Goal: Check status: Check status

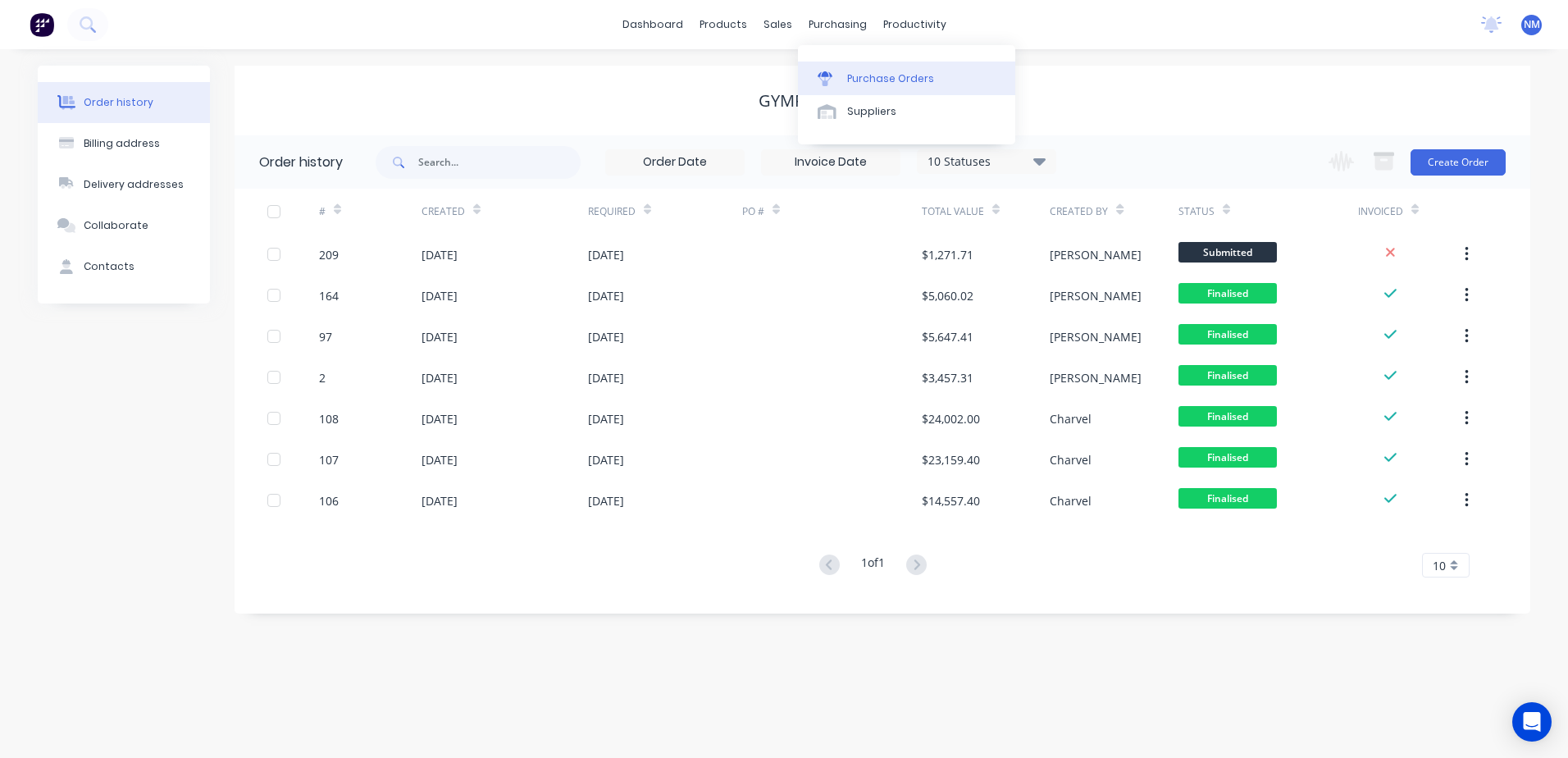
click at [884, 78] on div "Purchase Orders" at bounding box center [891, 79] width 87 height 15
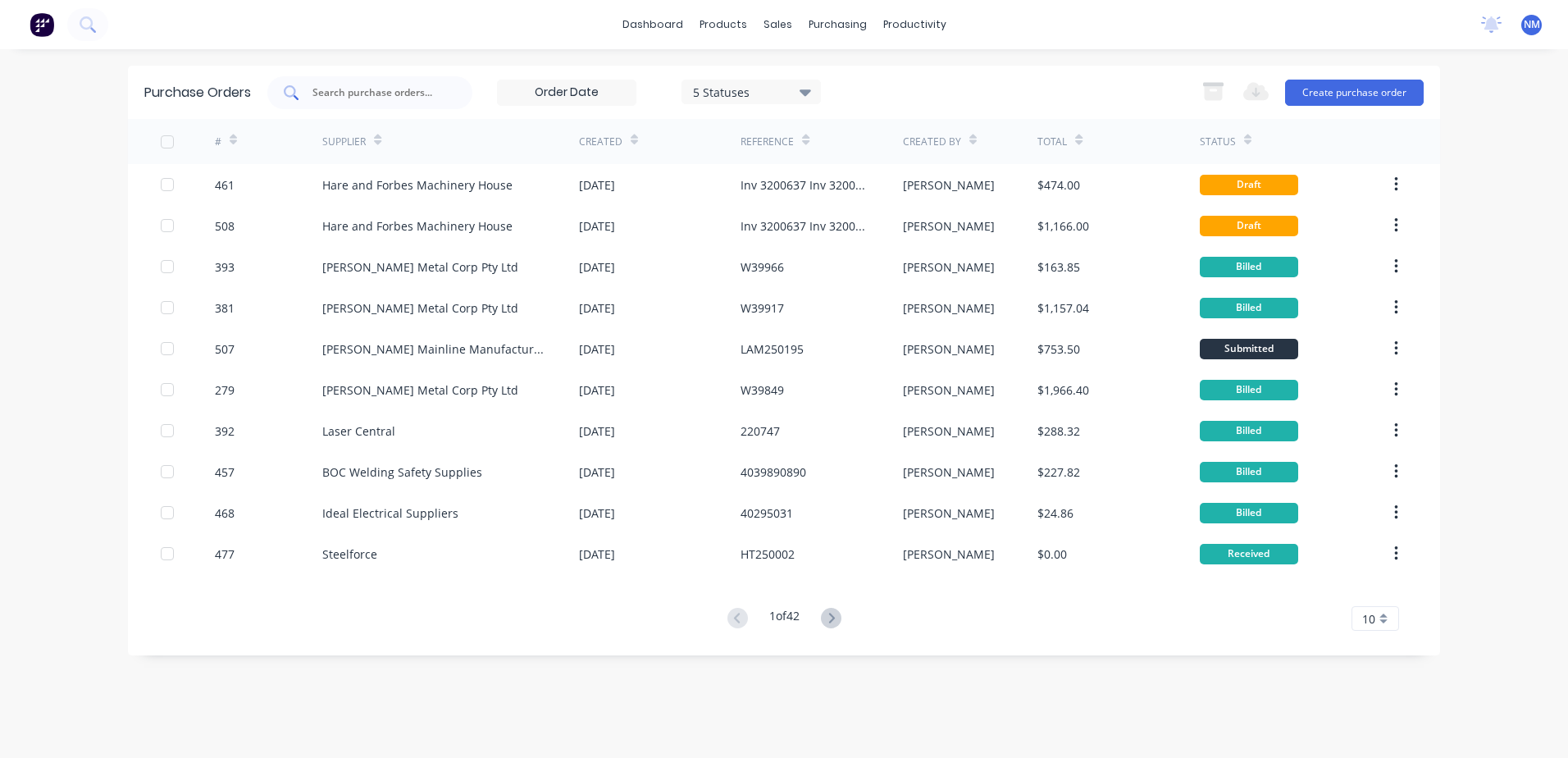
click at [342, 96] on input "text" at bounding box center [379, 92] width 136 height 16
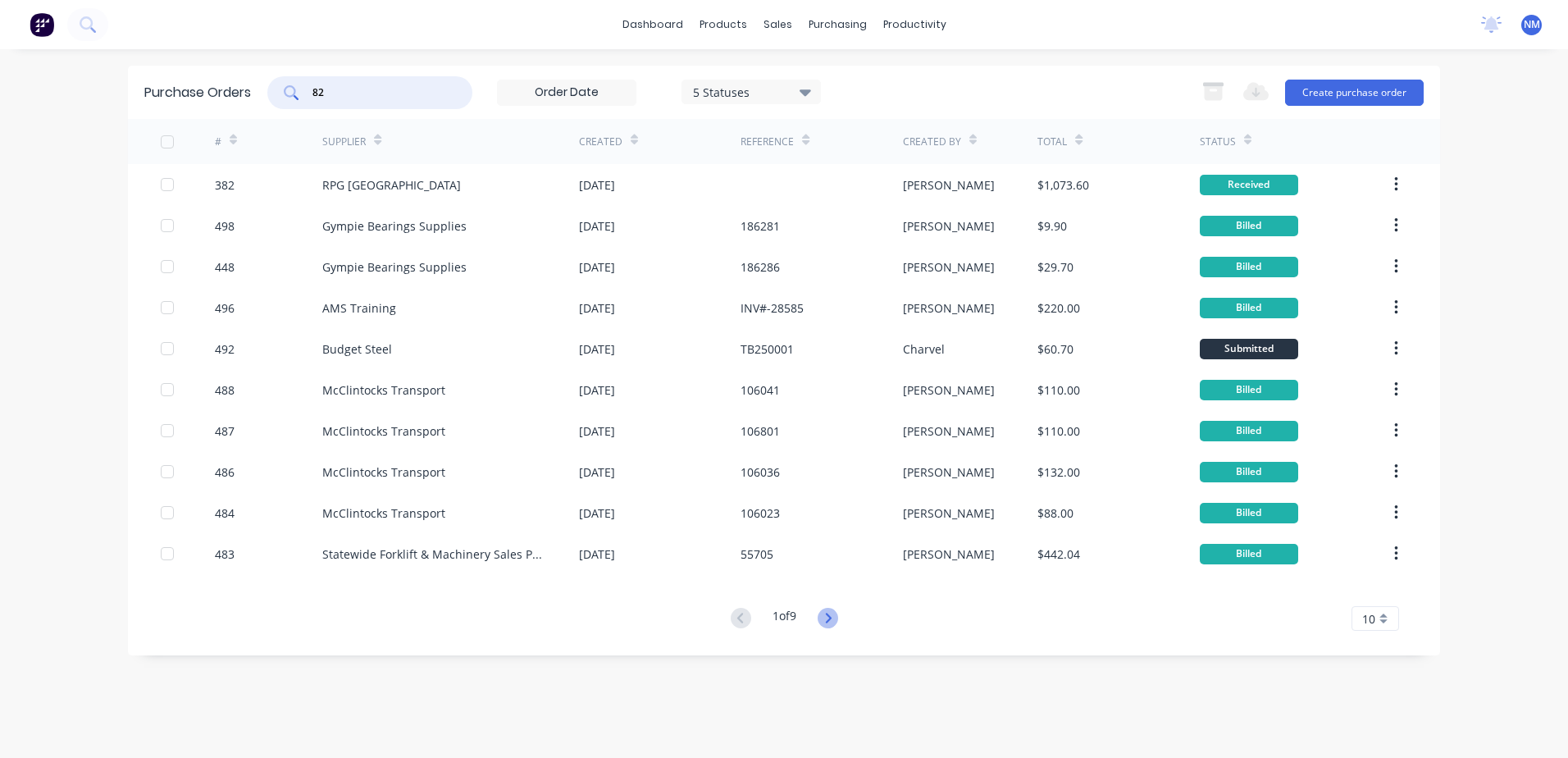
type input "82"
click at [831, 619] on icon at bounding box center [828, 618] width 6 height 9
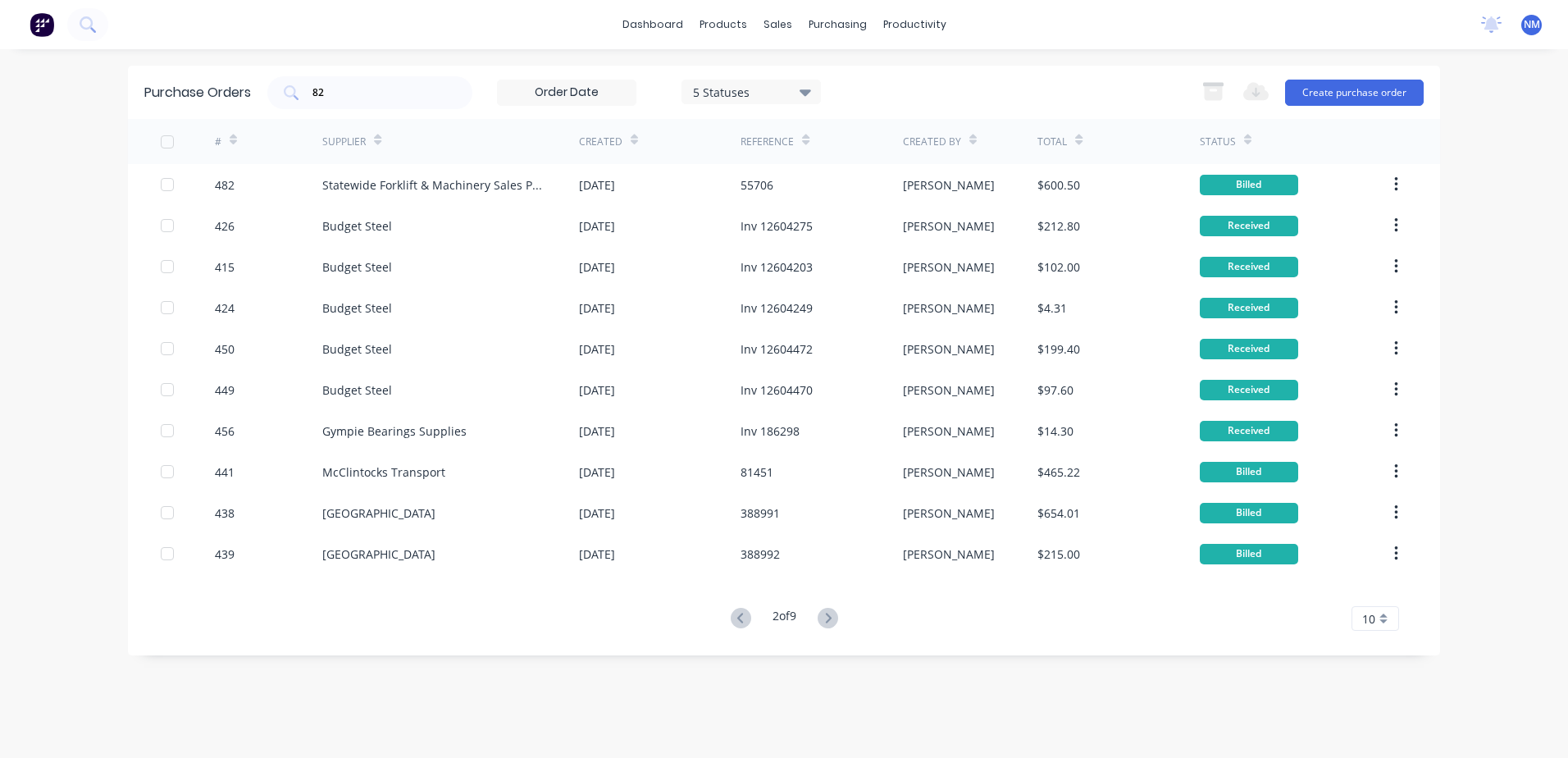
click at [831, 619] on icon at bounding box center [828, 618] width 6 height 9
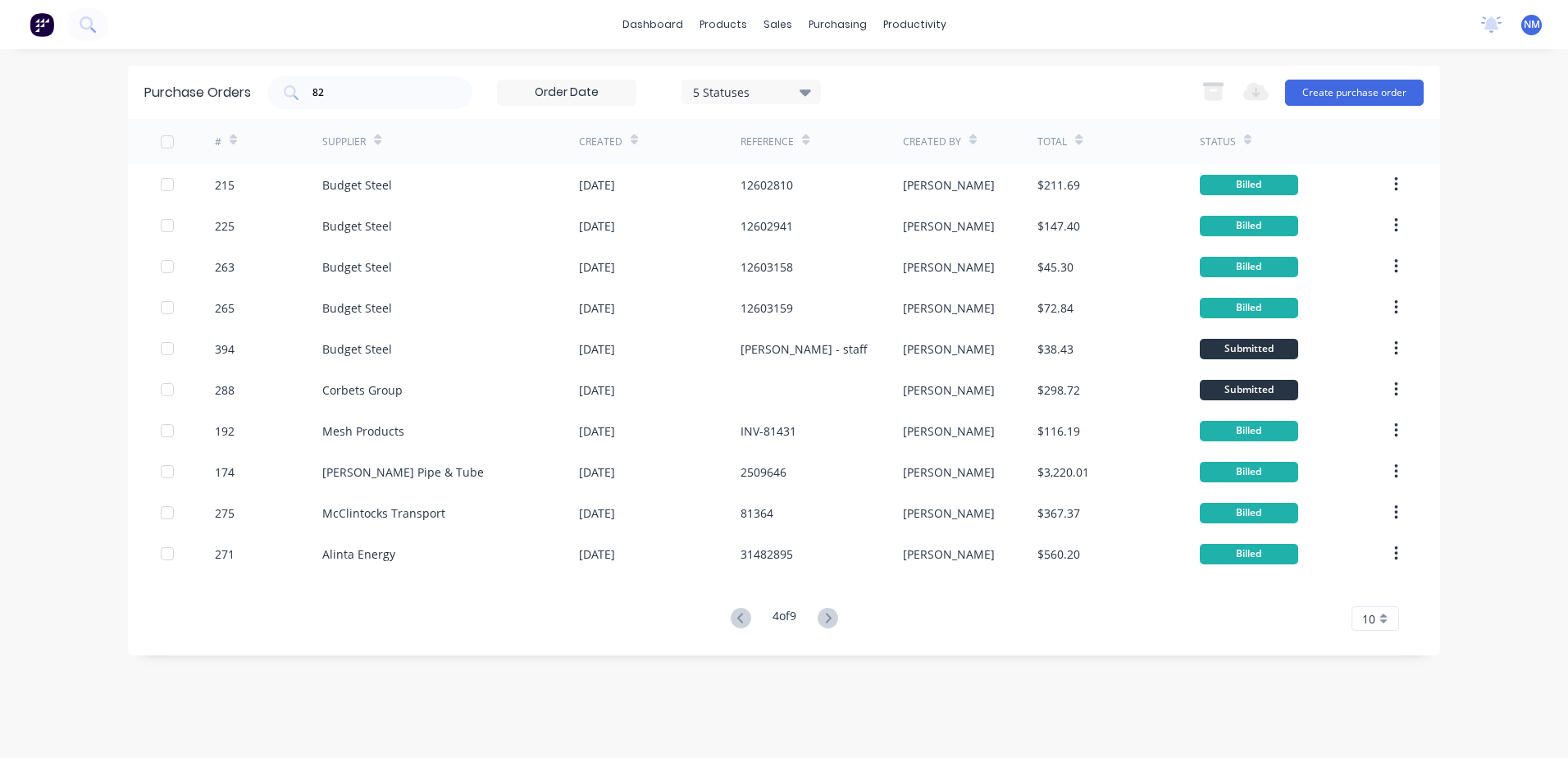
click at [831, 619] on icon at bounding box center [828, 618] width 6 height 9
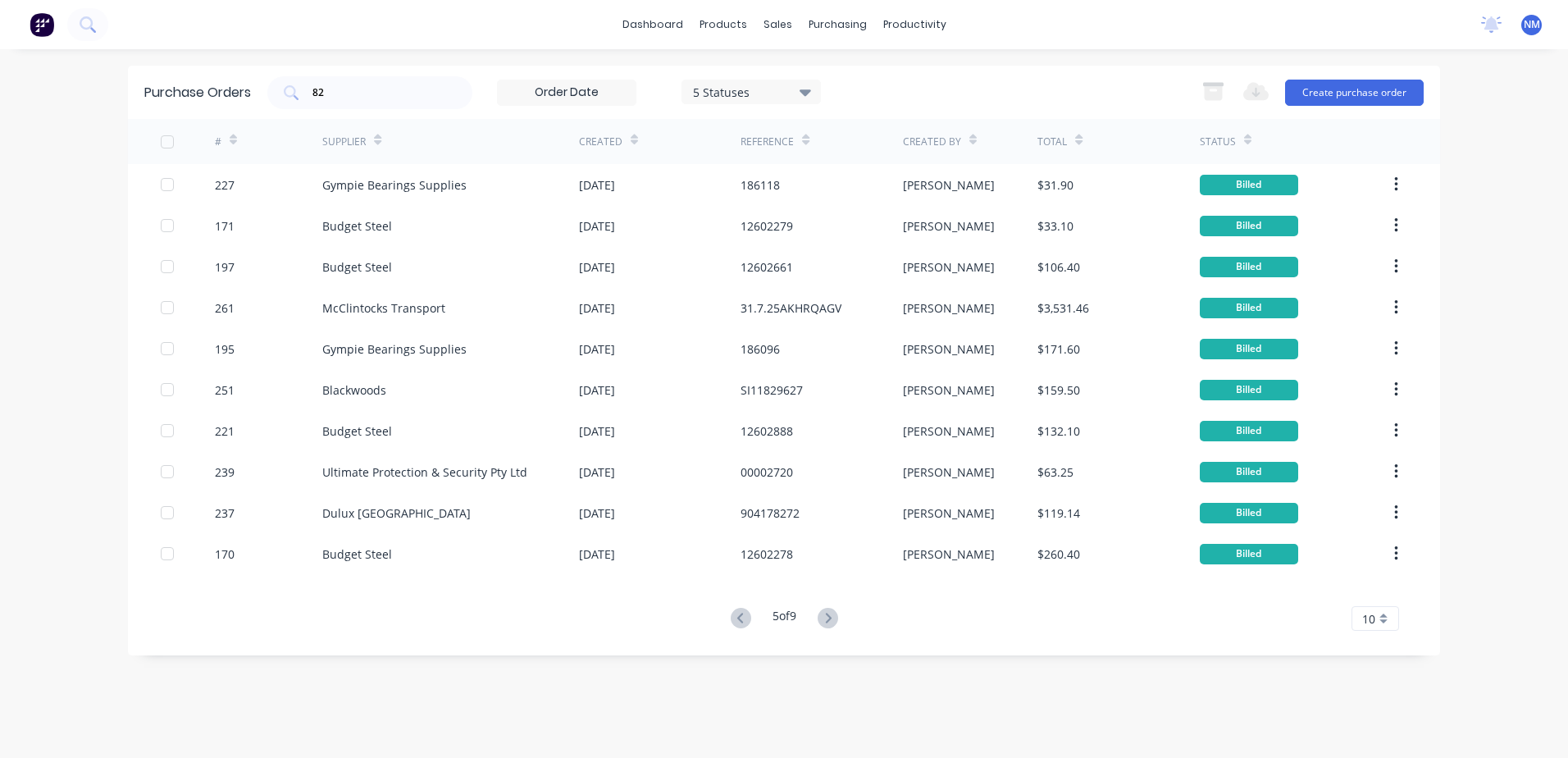
click at [831, 619] on icon at bounding box center [828, 618] width 6 height 9
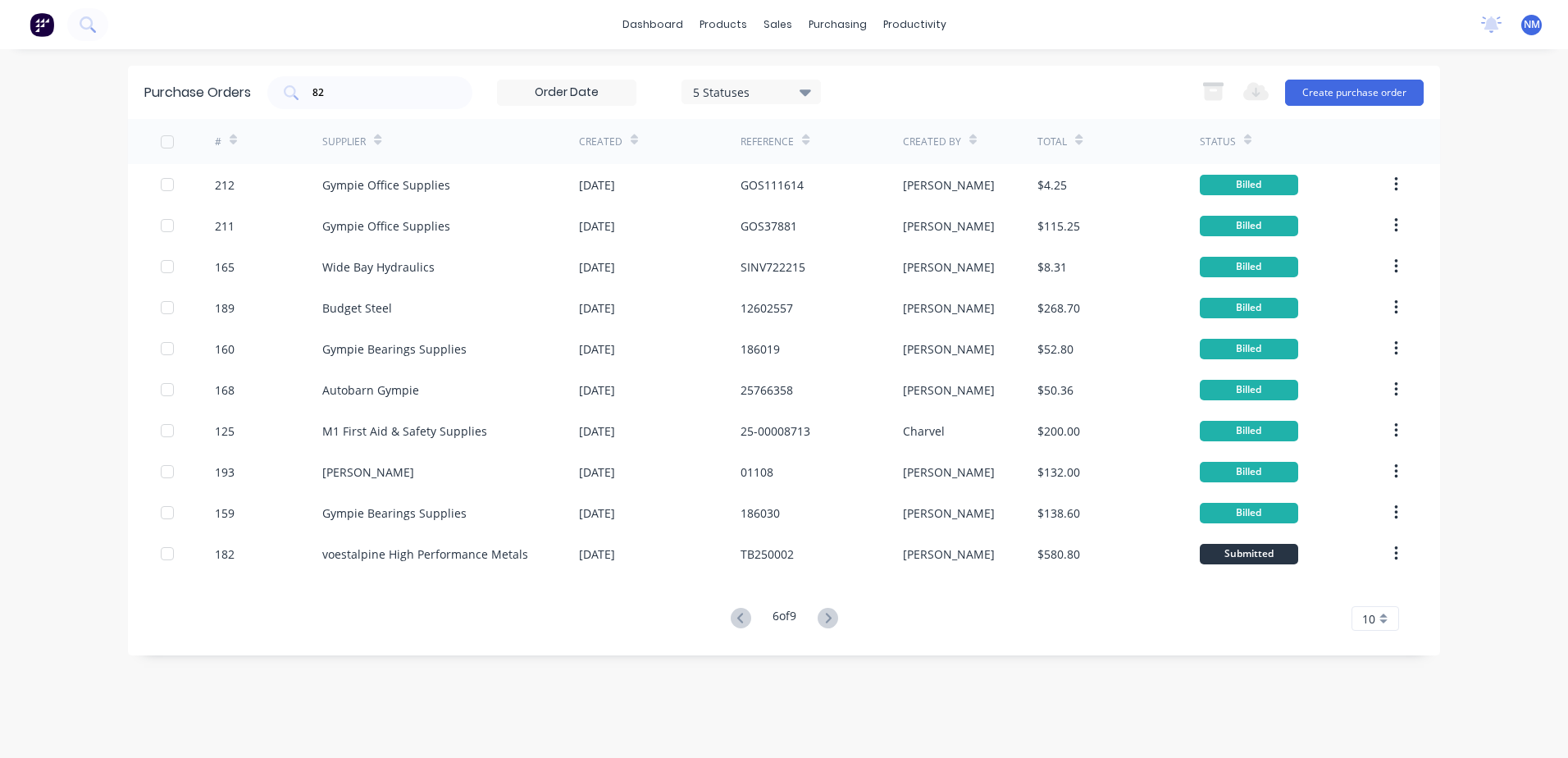
click at [831, 619] on icon at bounding box center [828, 618] width 6 height 9
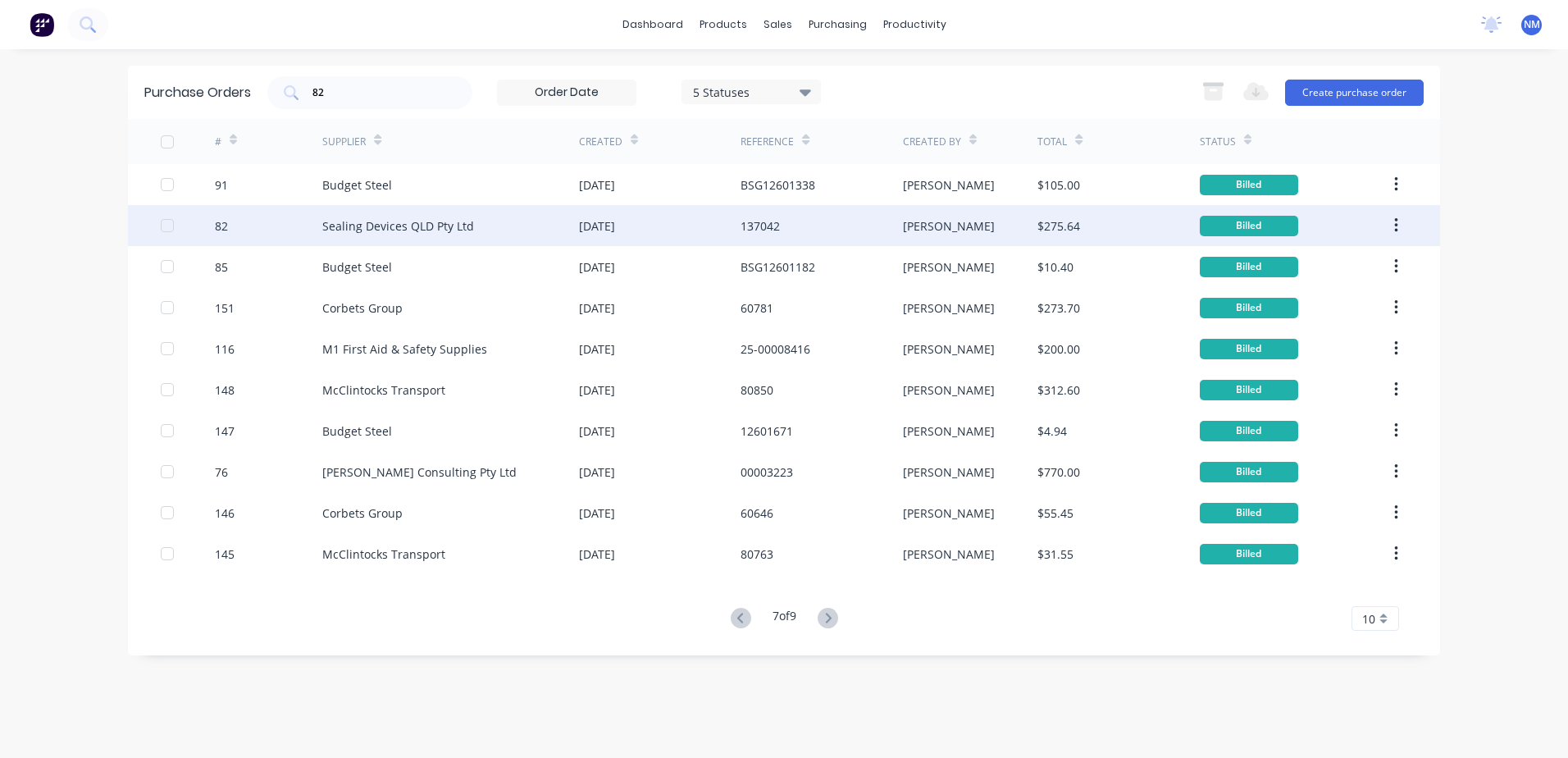
click at [992, 220] on div "[PERSON_NAME]" at bounding box center [970, 225] width 135 height 41
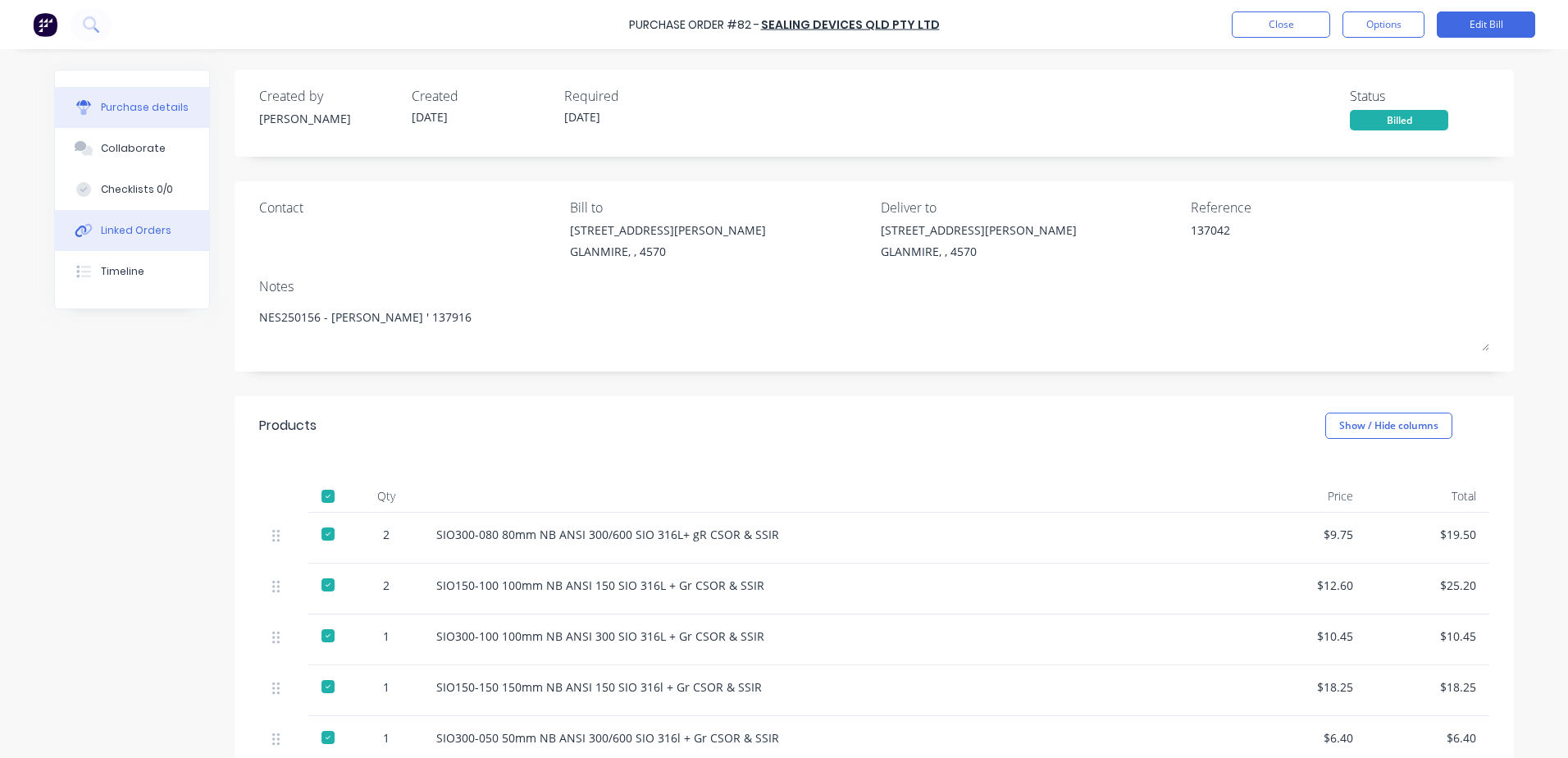
click at [129, 230] on div "Linked Orders" at bounding box center [136, 231] width 71 height 15
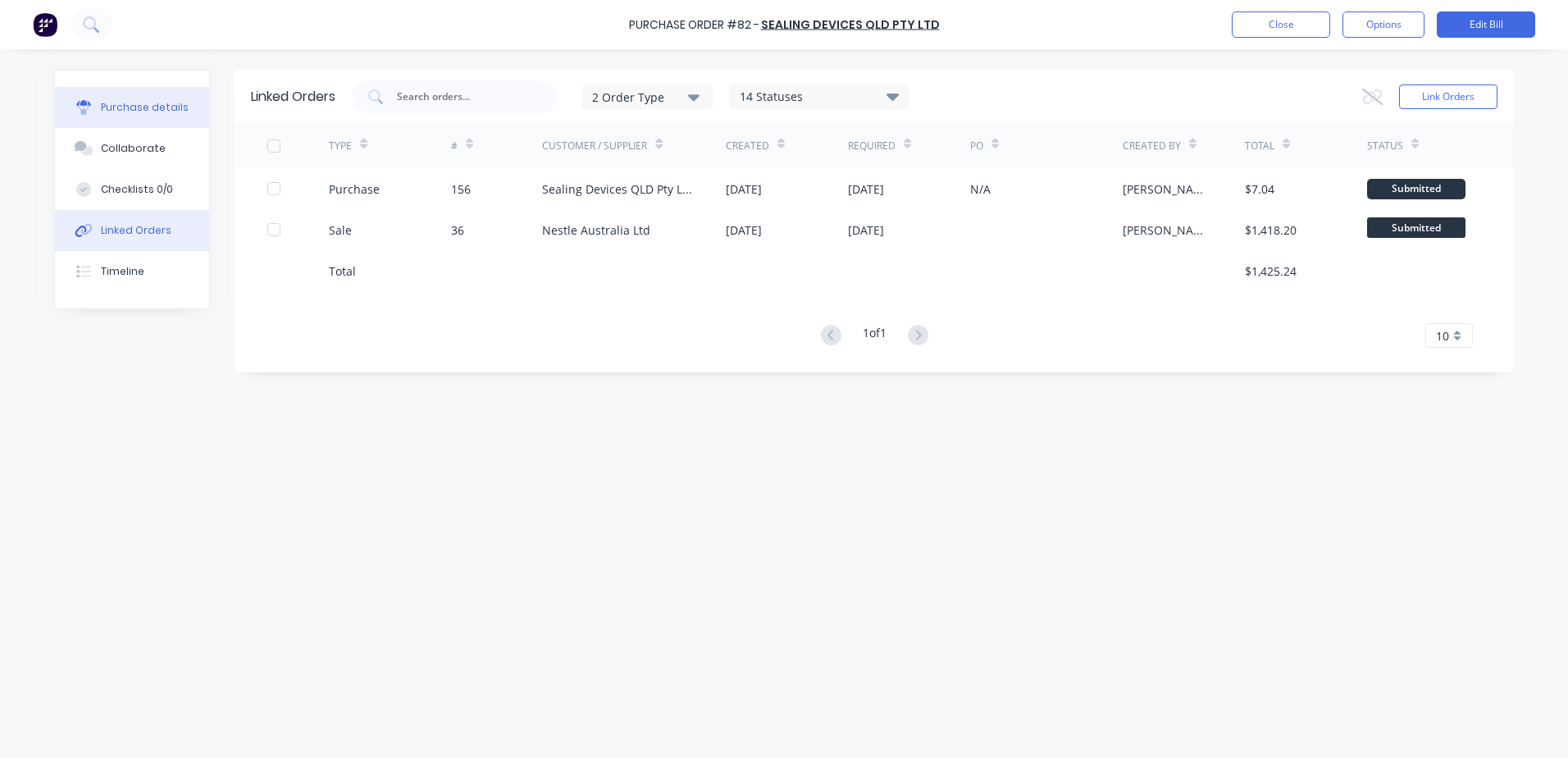
click at [152, 100] on div "Purchase details" at bounding box center [145, 108] width 88 height 15
type textarea "x"
